Goal: Check status: Check status

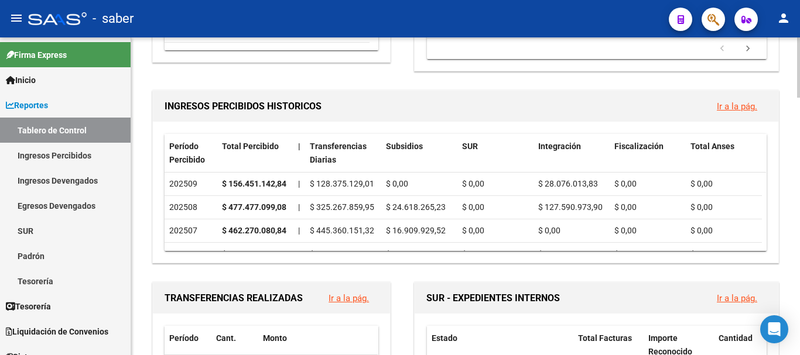
scroll to position [293, 0]
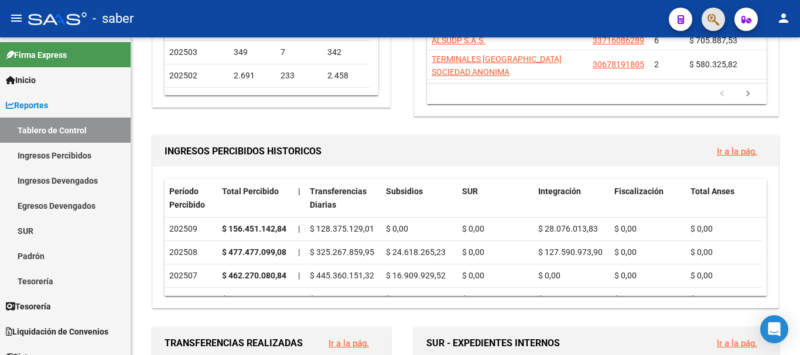
click at [720, 23] on button "button" at bounding box center [712, 19] width 23 height 23
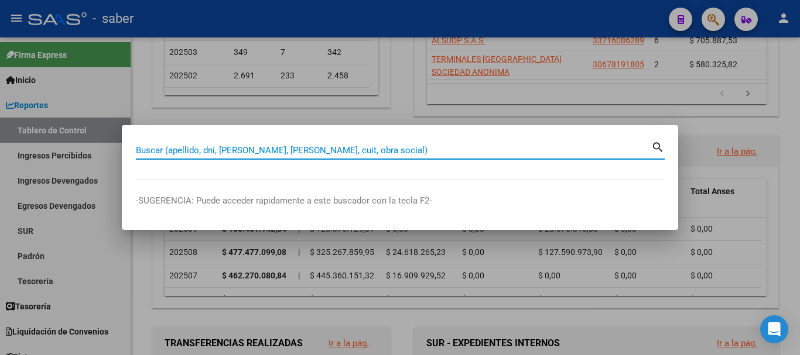
click at [371, 142] on div "Buscar (apellido, dni, [PERSON_NAME], [PERSON_NAME], cuit, obra social)" at bounding box center [393, 151] width 515 height 18
click at [379, 150] on input "Buscar (apellido, dni, [PERSON_NAME], [PERSON_NAME], cuit, obra social)" at bounding box center [393, 150] width 515 height 11
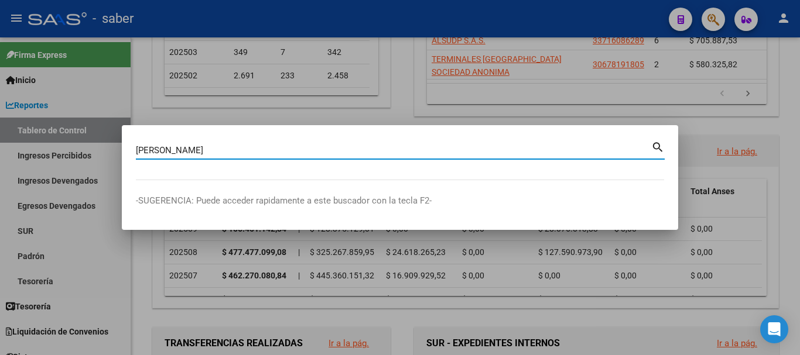
type input "[PERSON_NAME]"
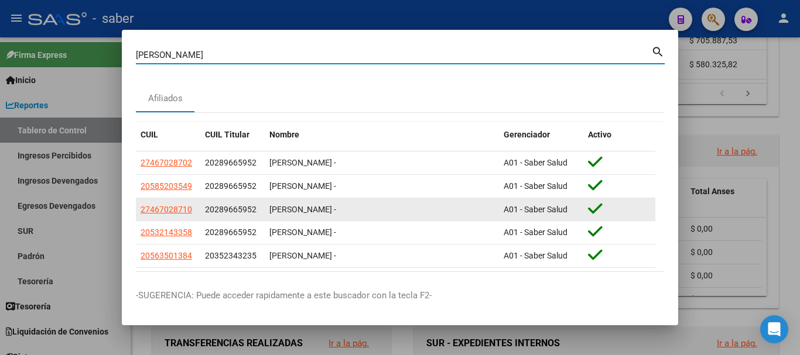
scroll to position [47, 0]
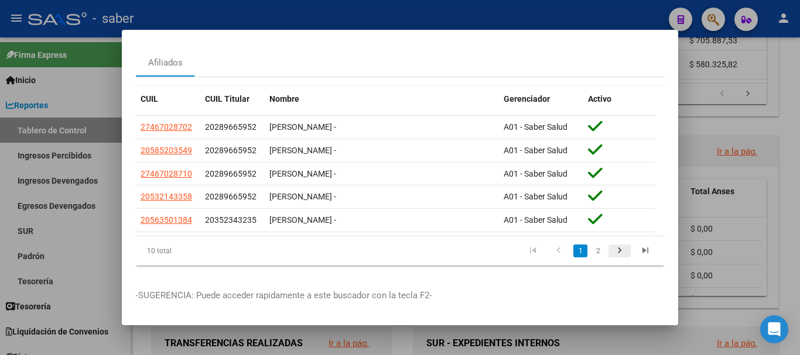
click at [612, 245] on icon "go to next page" at bounding box center [619, 252] width 15 height 14
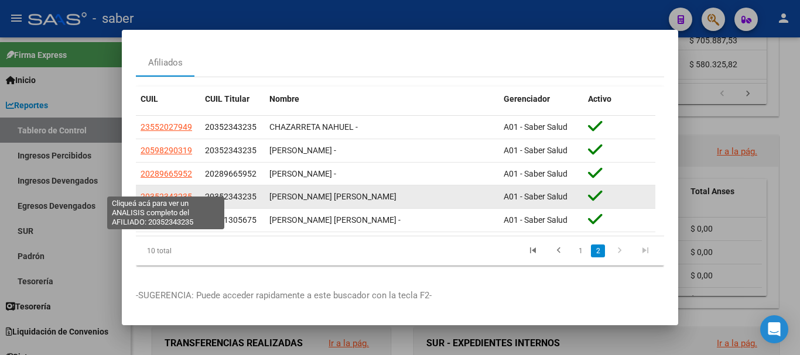
click at [155, 192] on span "20352343235" at bounding box center [167, 196] width 52 height 9
type textarea "20352343235"
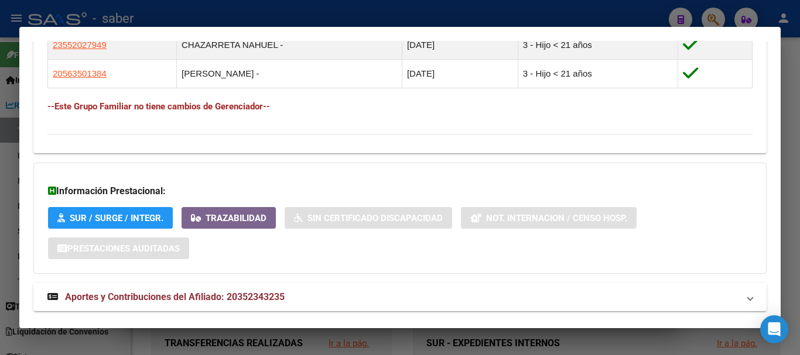
scroll to position [774, 0]
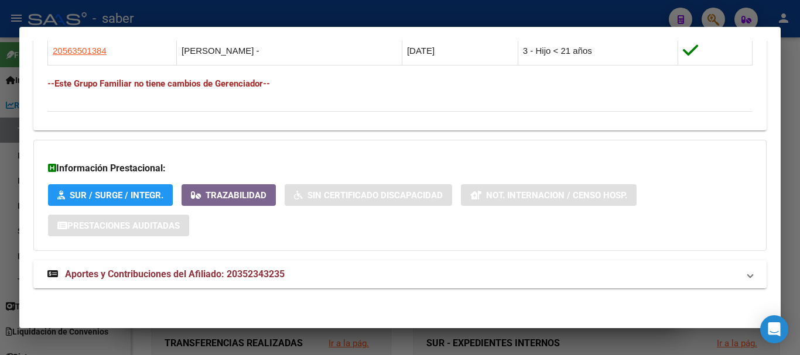
click at [242, 280] on strong "Aportes y Contribuciones del Afiliado: 20352343235" at bounding box center [165, 275] width 237 height 14
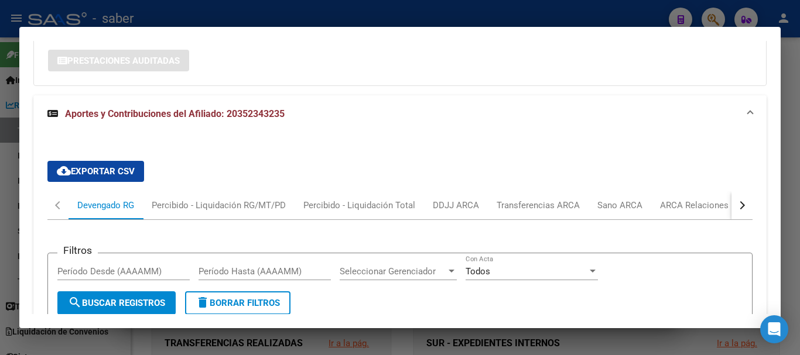
scroll to position [891, 0]
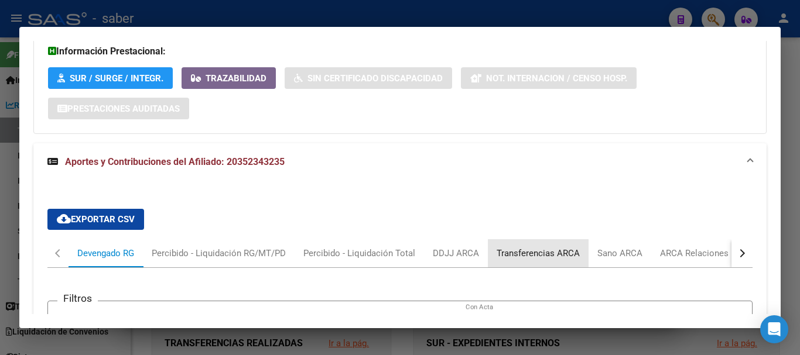
click at [542, 255] on div "Transferencias ARCA" at bounding box center [538, 253] width 83 height 13
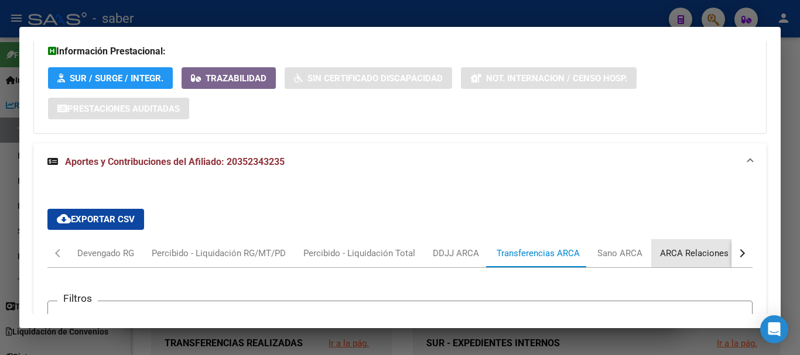
click at [682, 254] on div "ARCA Relaciones Laborales" at bounding box center [714, 253] width 109 height 13
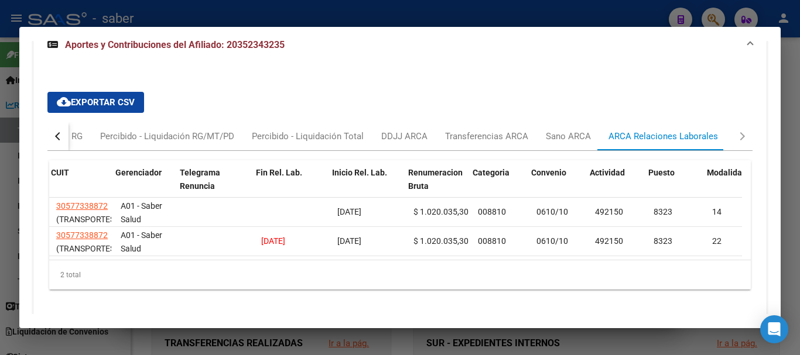
scroll to position [0, 182]
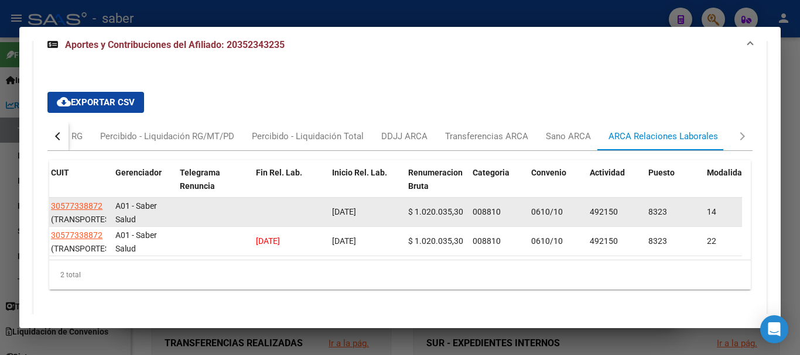
drag, startPoint x: 447, startPoint y: 220, endPoint x: 457, endPoint y: 221, distance: 9.4
click at [457, 221] on datatable-body-cell "$ 1.020.035,30" at bounding box center [435, 212] width 64 height 29
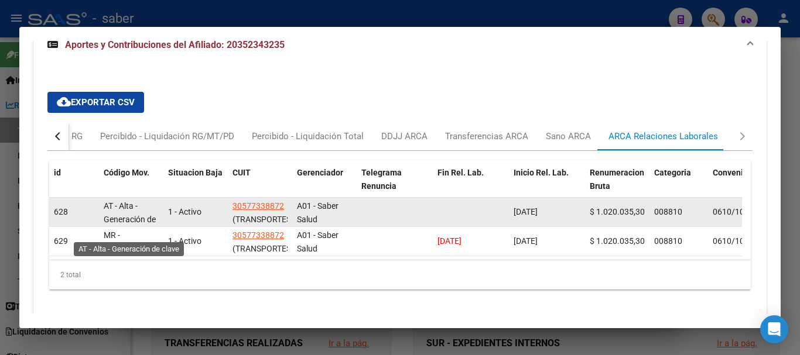
scroll to position [949, 0]
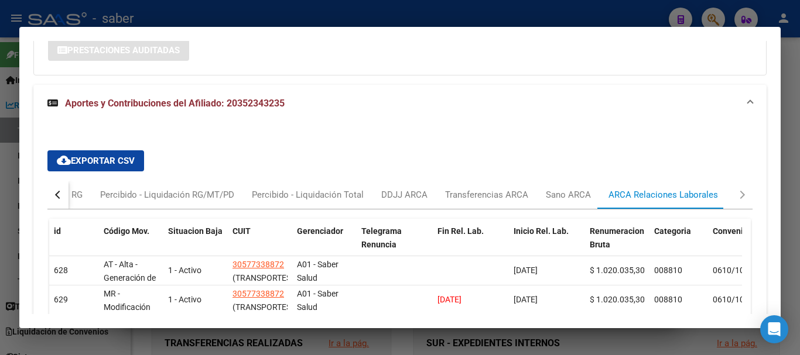
click at [56, 190] on button "button" at bounding box center [57, 195] width 21 height 28
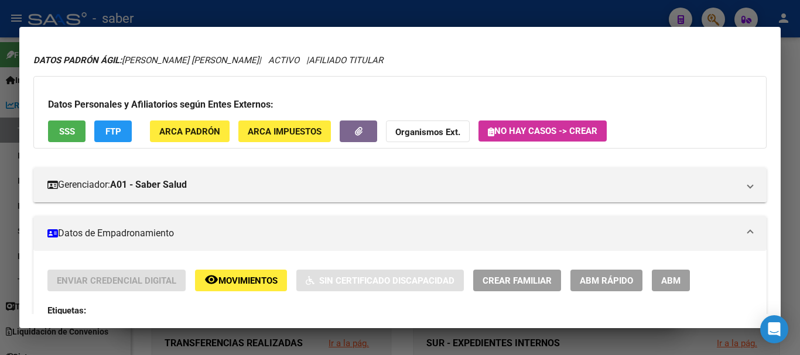
scroll to position [0, 0]
